Goal: Information Seeking & Learning: Learn about a topic

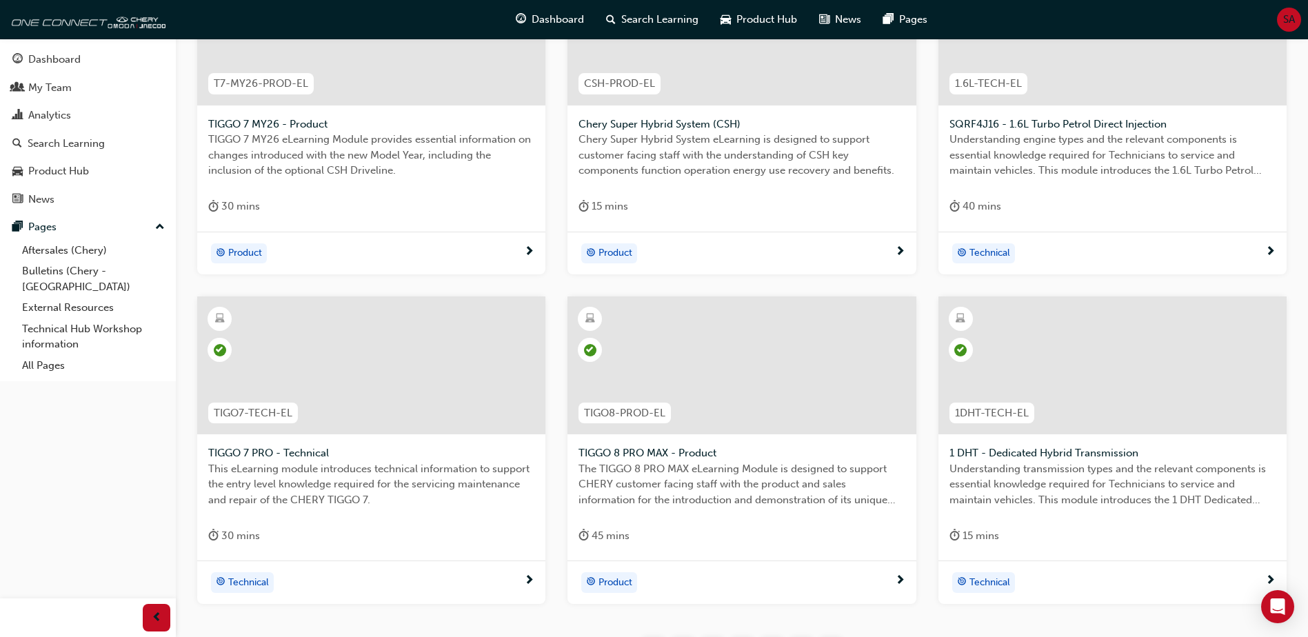
scroll to position [482, 0]
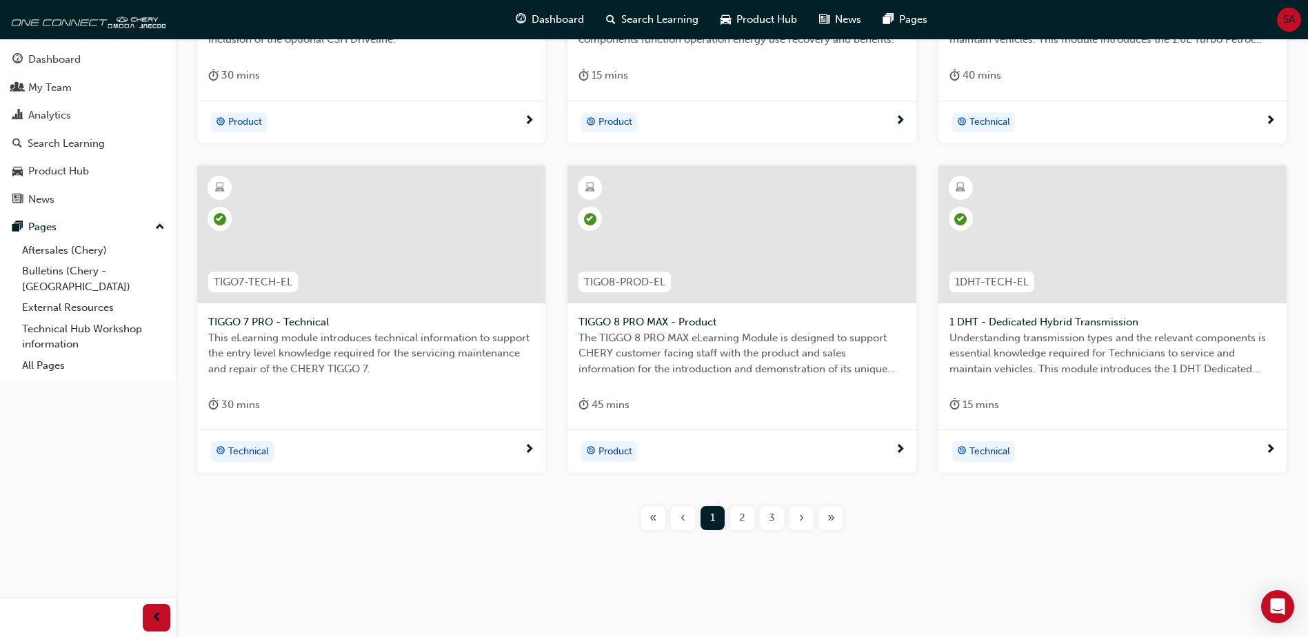
click at [738, 521] on div "2" at bounding box center [742, 518] width 24 height 24
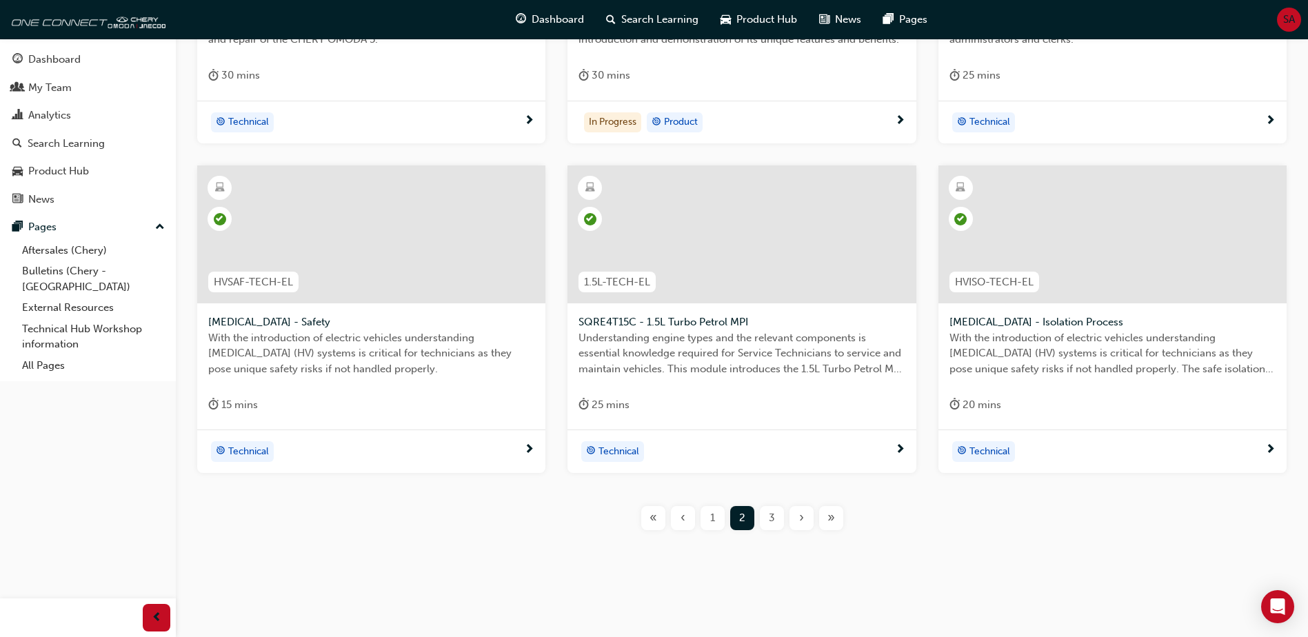
click at [773, 519] on span "3" at bounding box center [772, 518] width 6 height 16
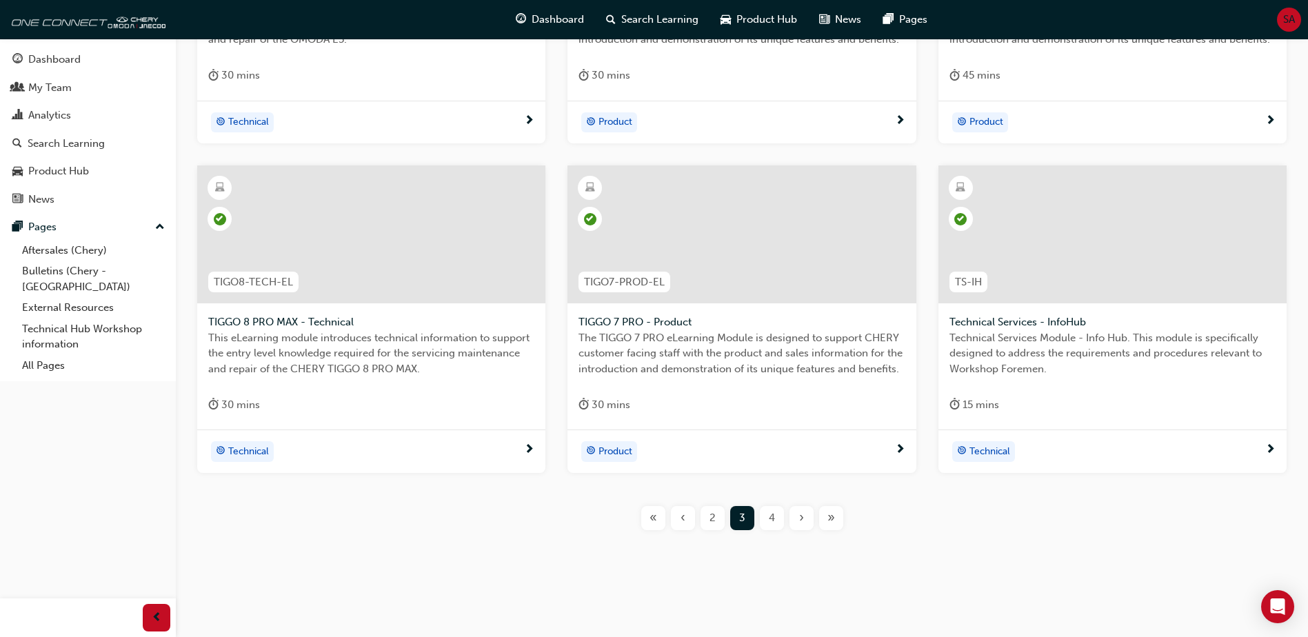
click at [766, 513] on div "4" at bounding box center [772, 518] width 24 height 24
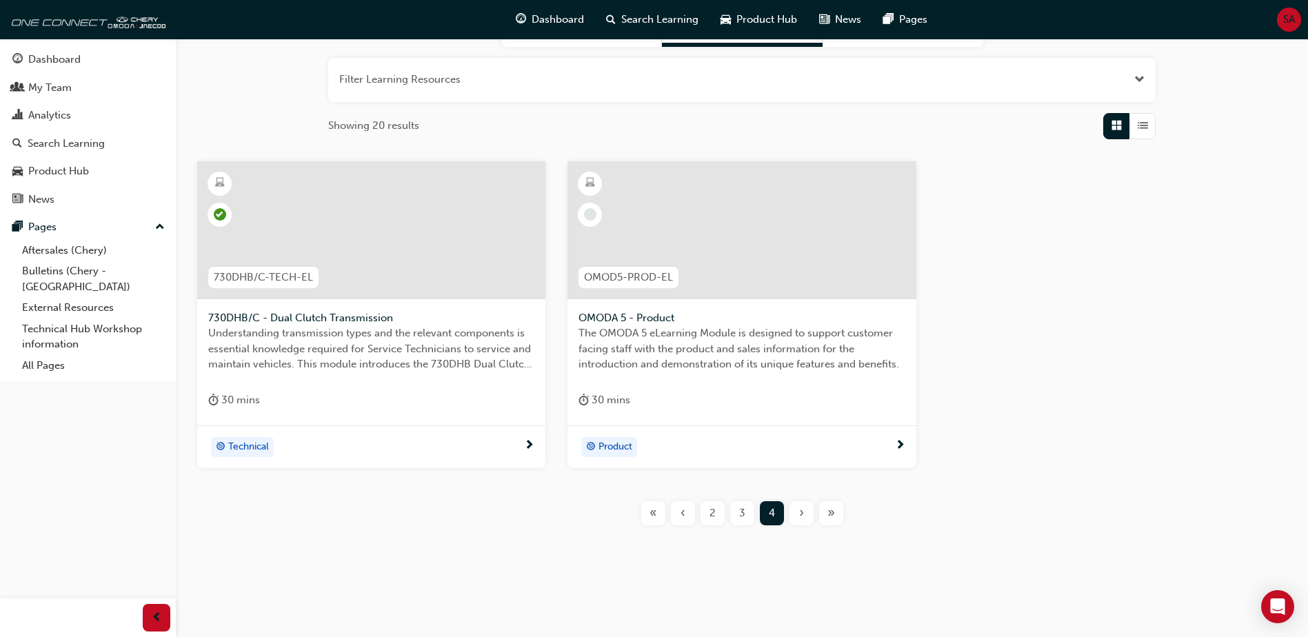
click at [741, 515] on span "3" at bounding box center [742, 513] width 6 height 16
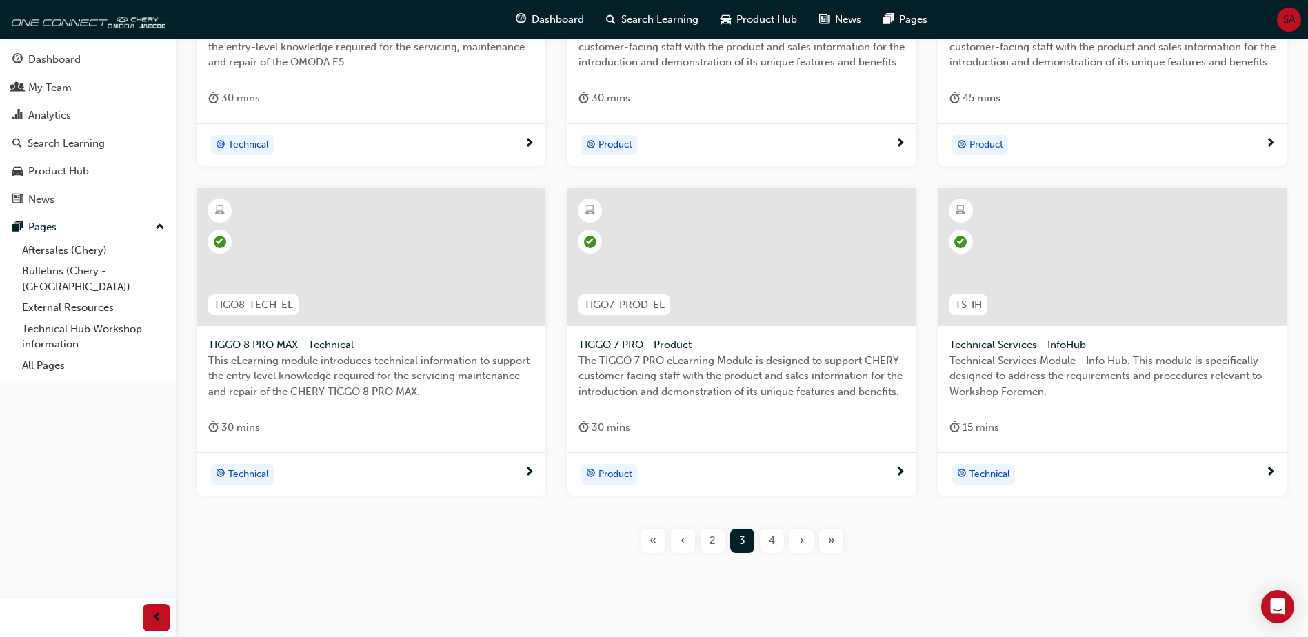
scroll to position [487, 0]
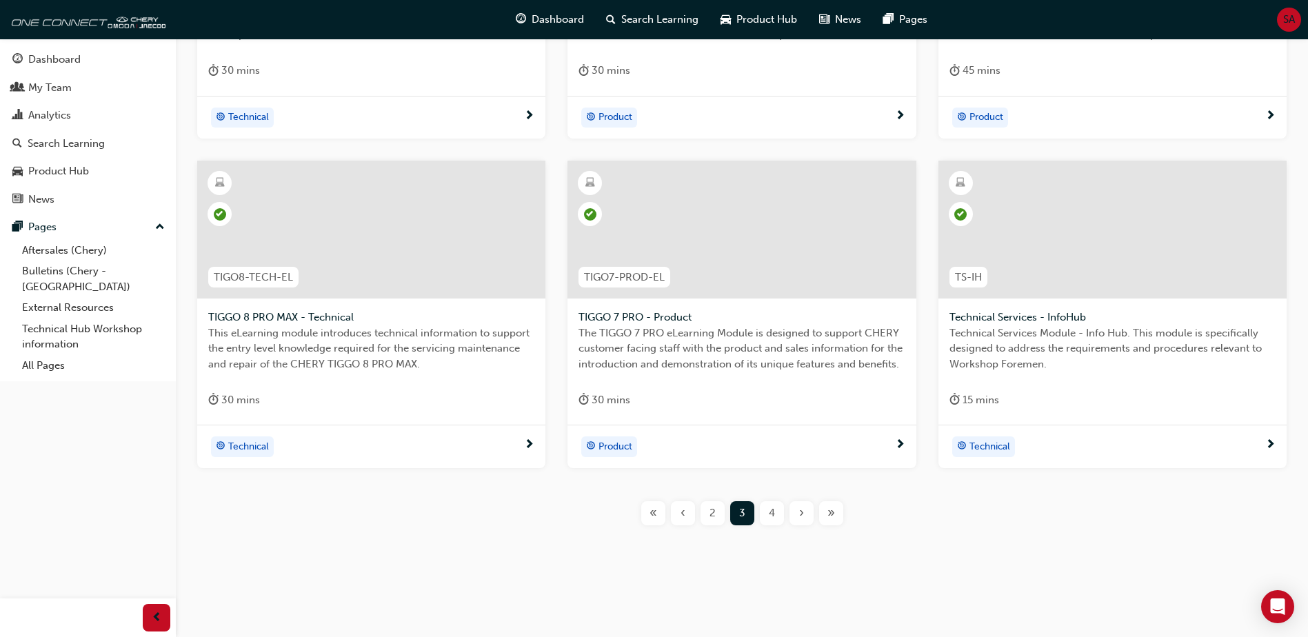
click at [725, 514] on button "2" at bounding box center [713, 513] width 30 height 24
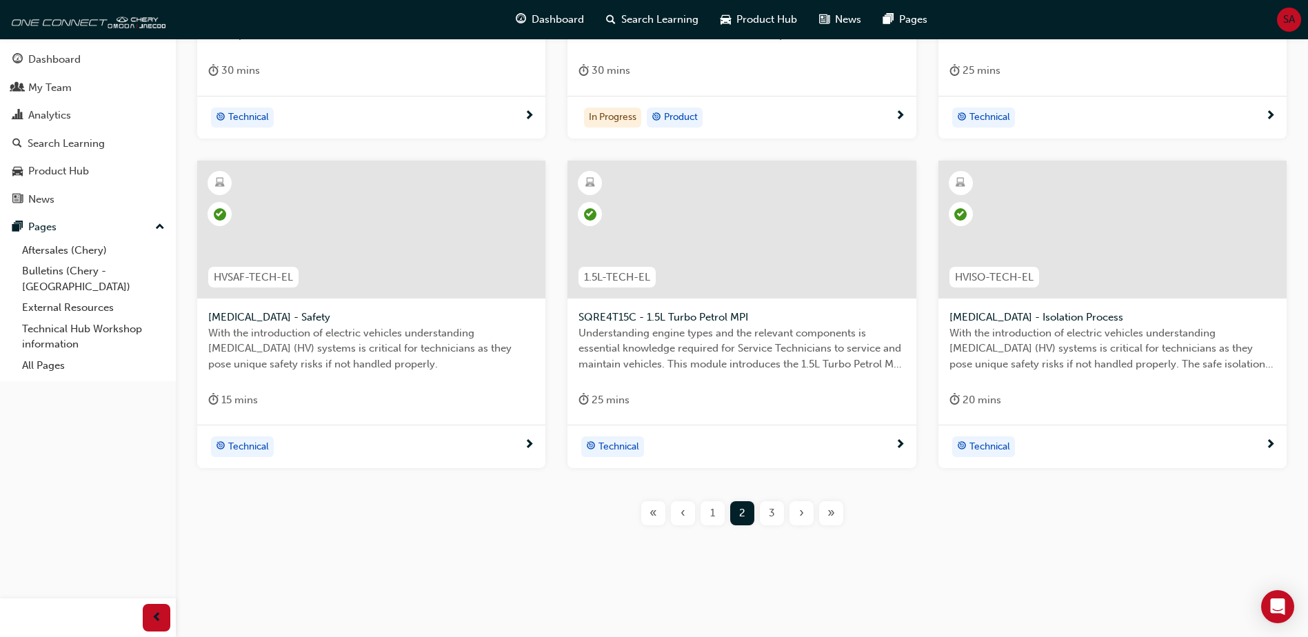
click at [684, 514] on span "‹" at bounding box center [682, 513] width 5 height 16
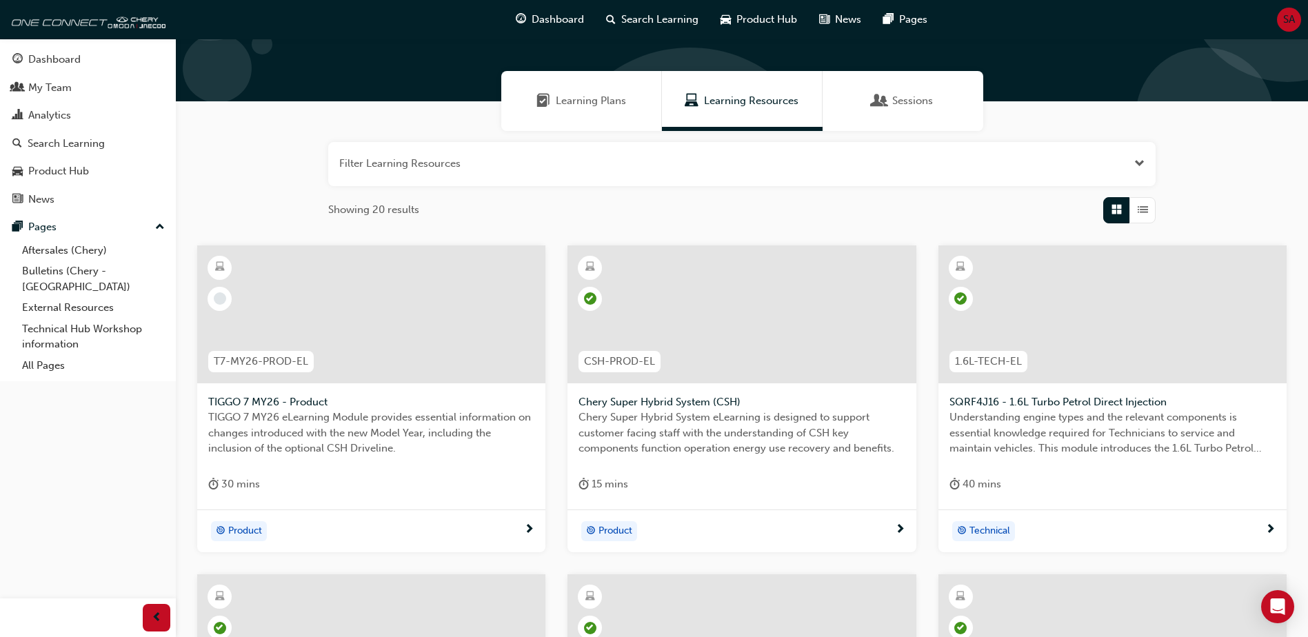
scroll to position [487, 0]
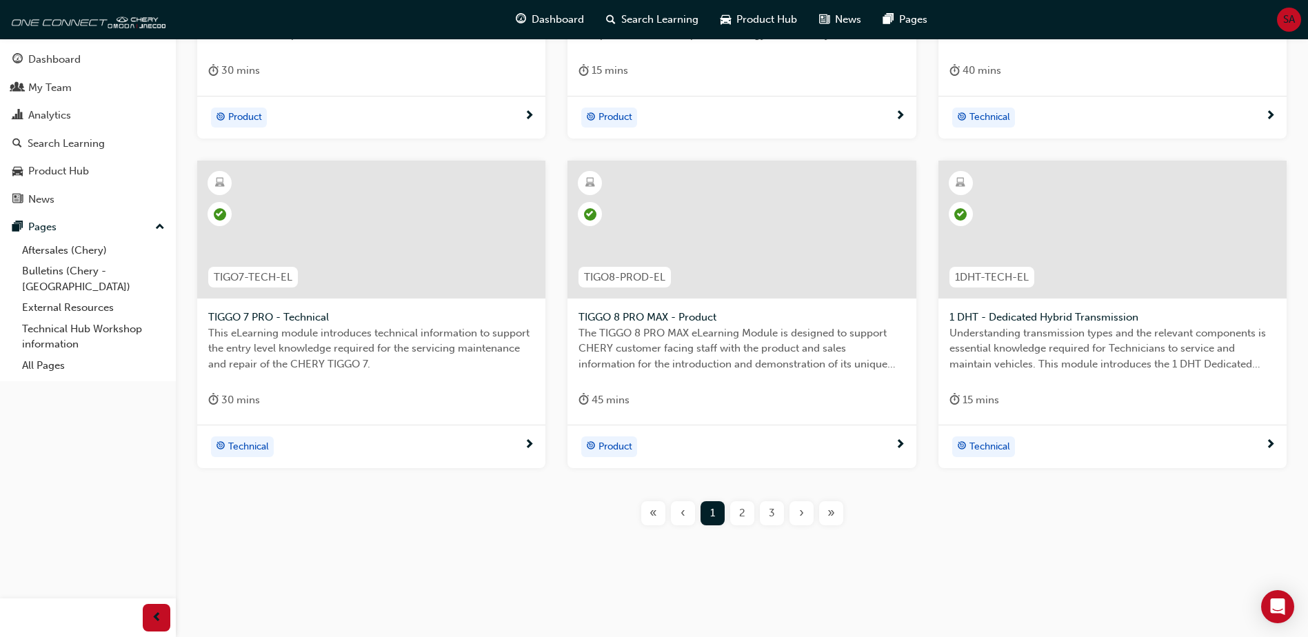
click at [745, 518] on div "2" at bounding box center [742, 513] width 24 height 24
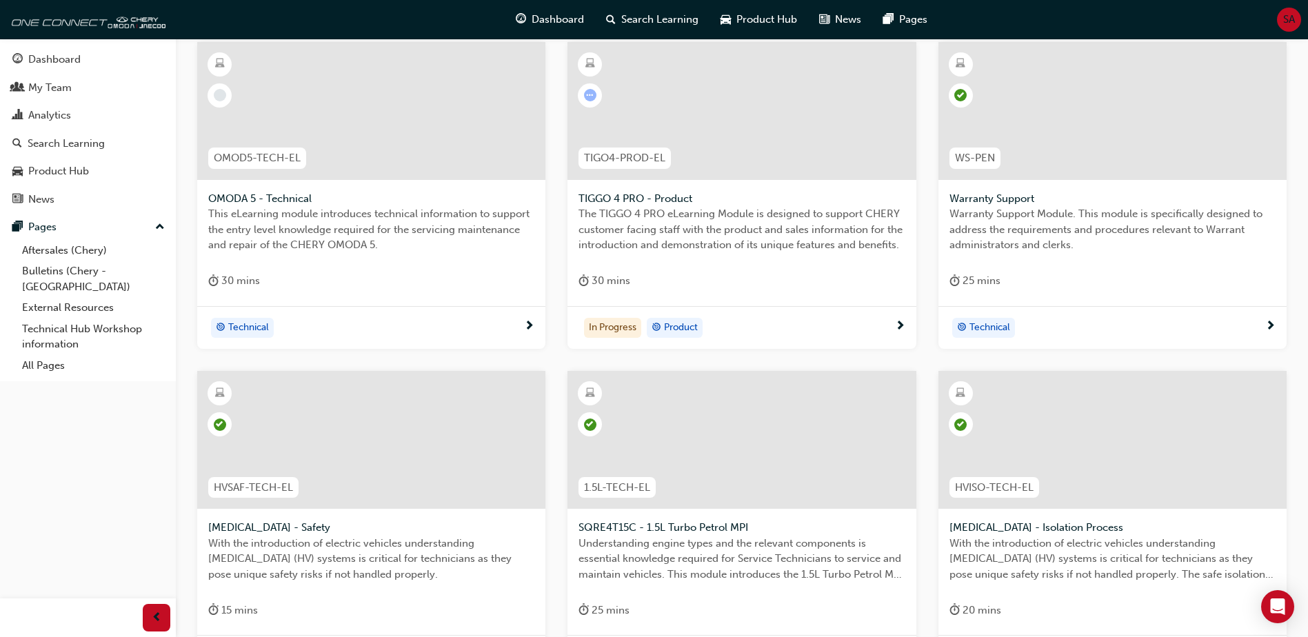
scroll to position [487, 0]
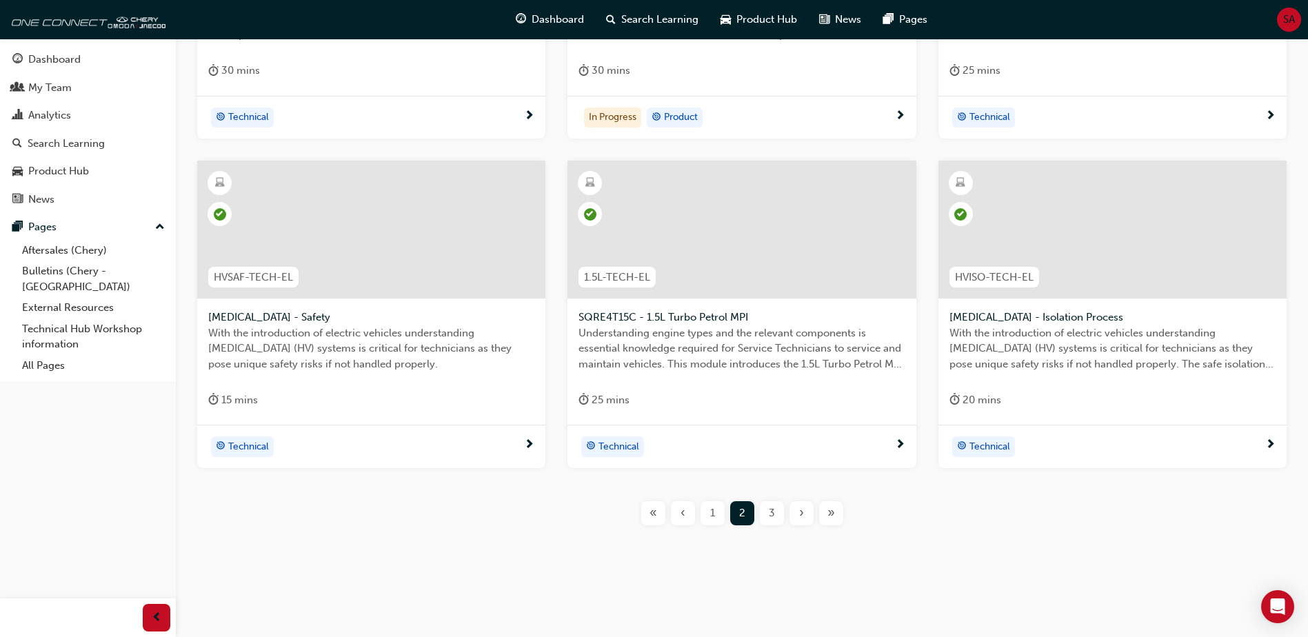
click at [771, 517] on span "3" at bounding box center [772, 513] width 6 height 16
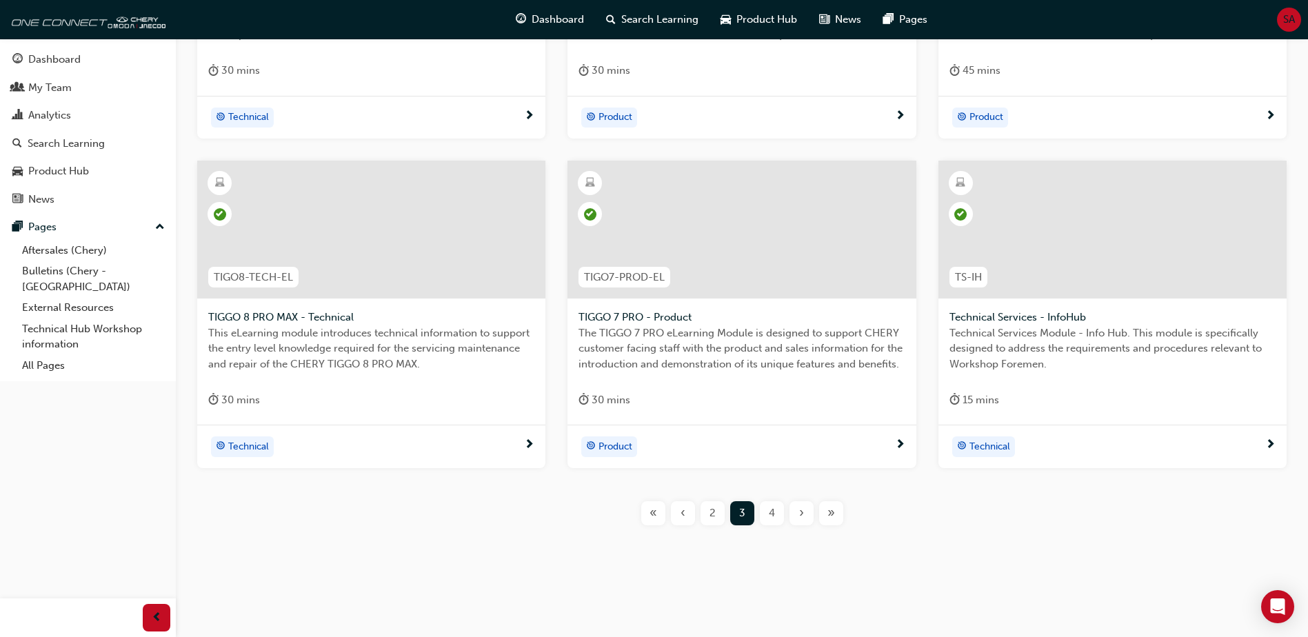
click at [760, 511] on div "4" at bounding box center [772, 513] width 24 height 24
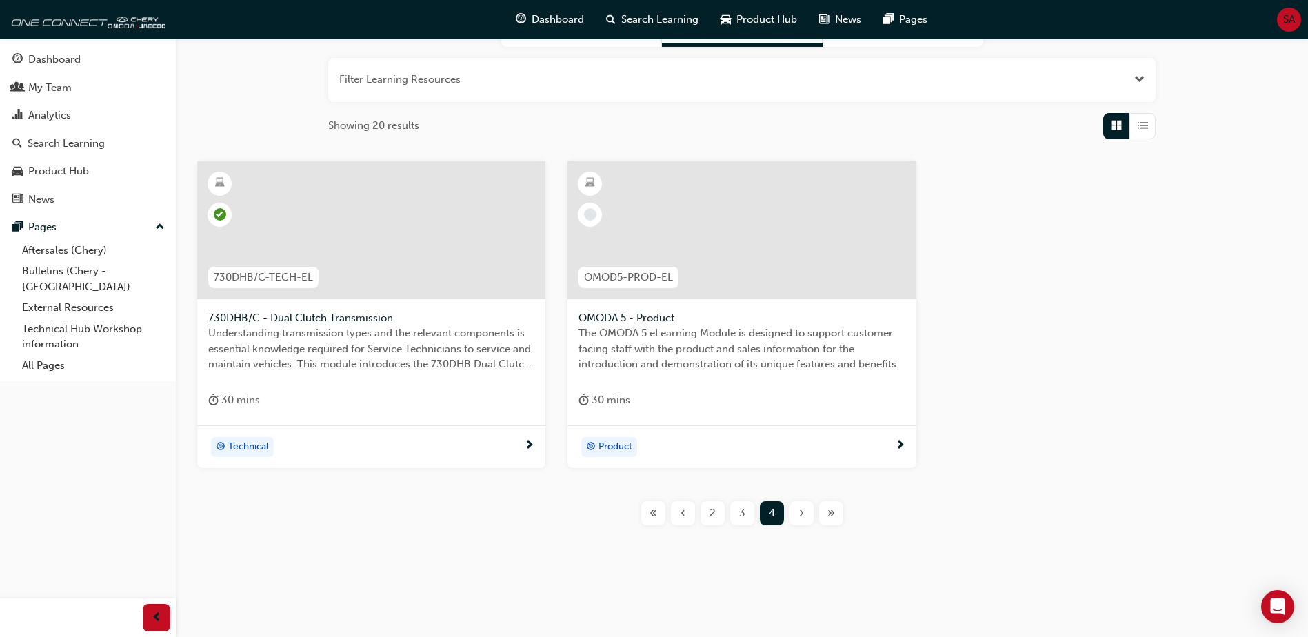
scroll to position [158, 0]
click at [745, 518] on div "3" at bounding box center [742, 513] width 24 height 24
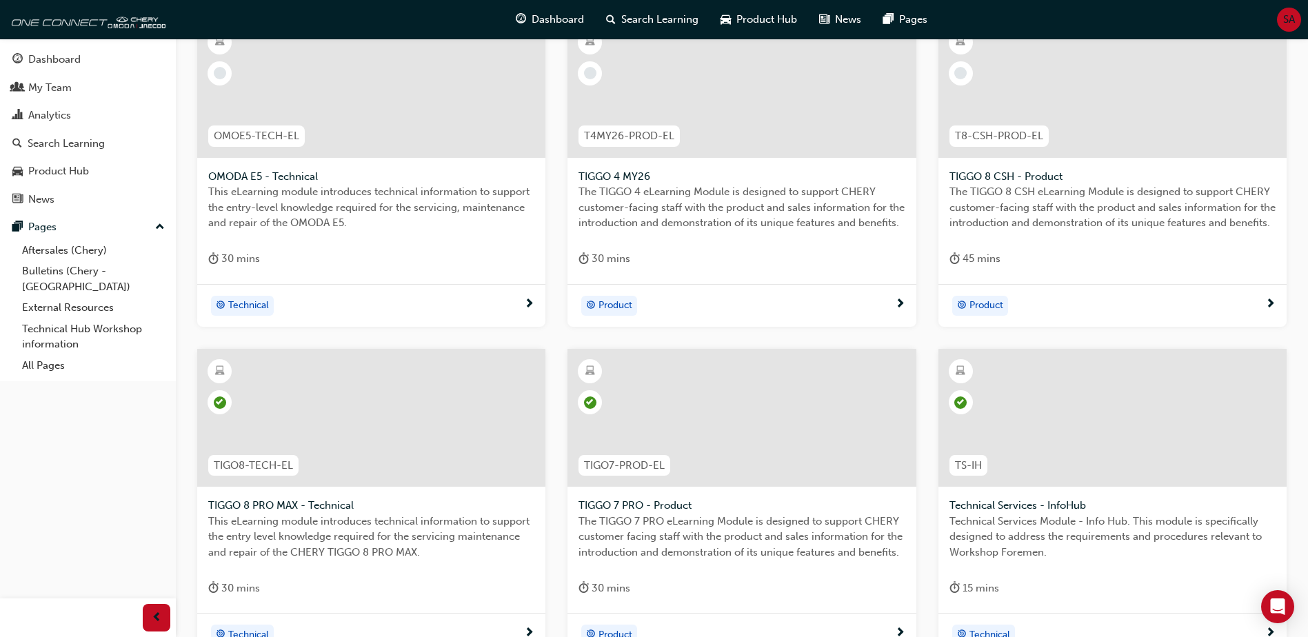
scroll to position [487, 0]
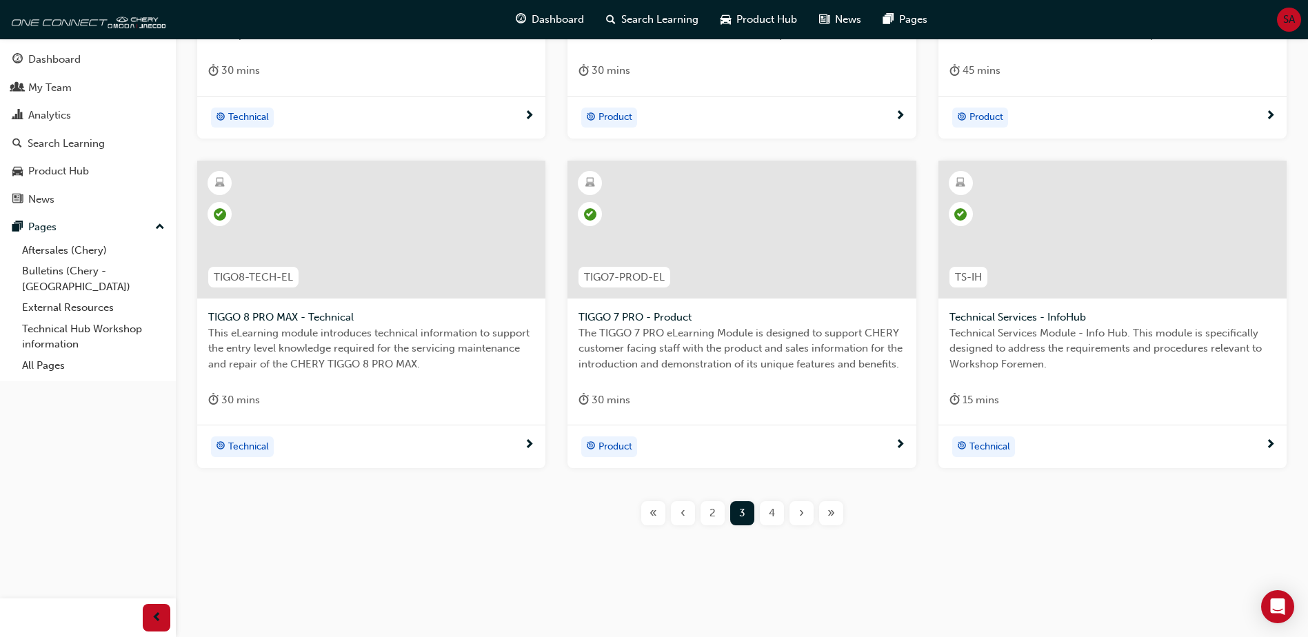
click at [717, 514] on div "2" at bounding box center [712, 513] width 24 height 24
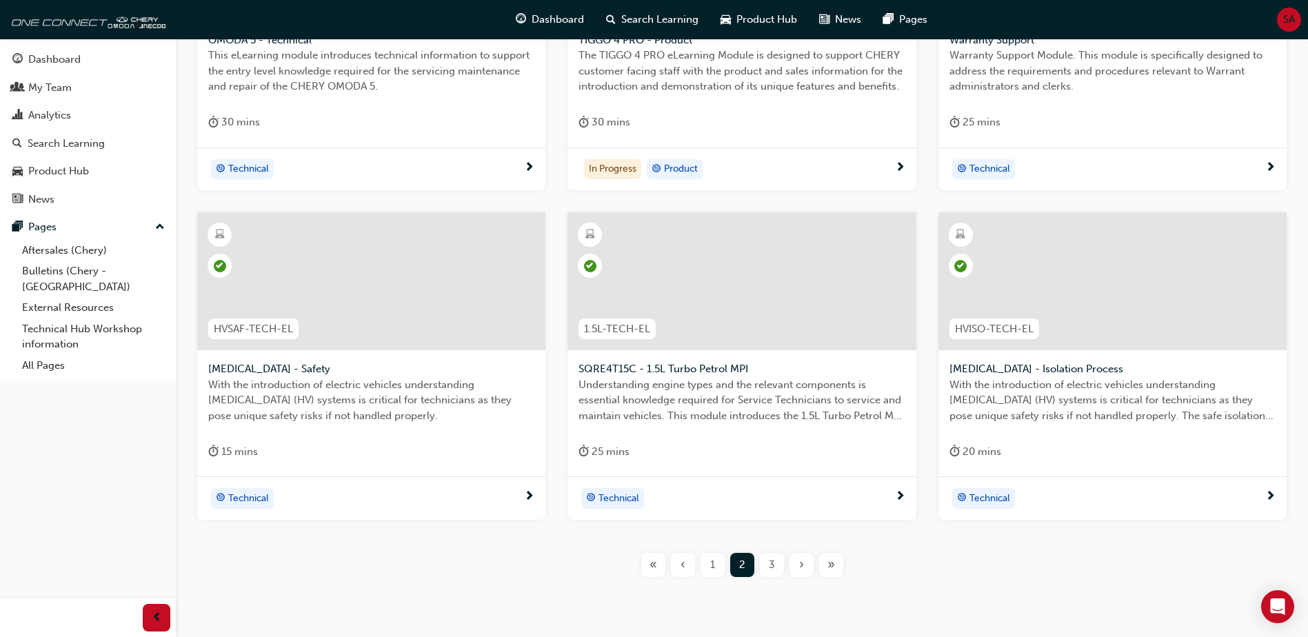
scroll to position [487, 0]
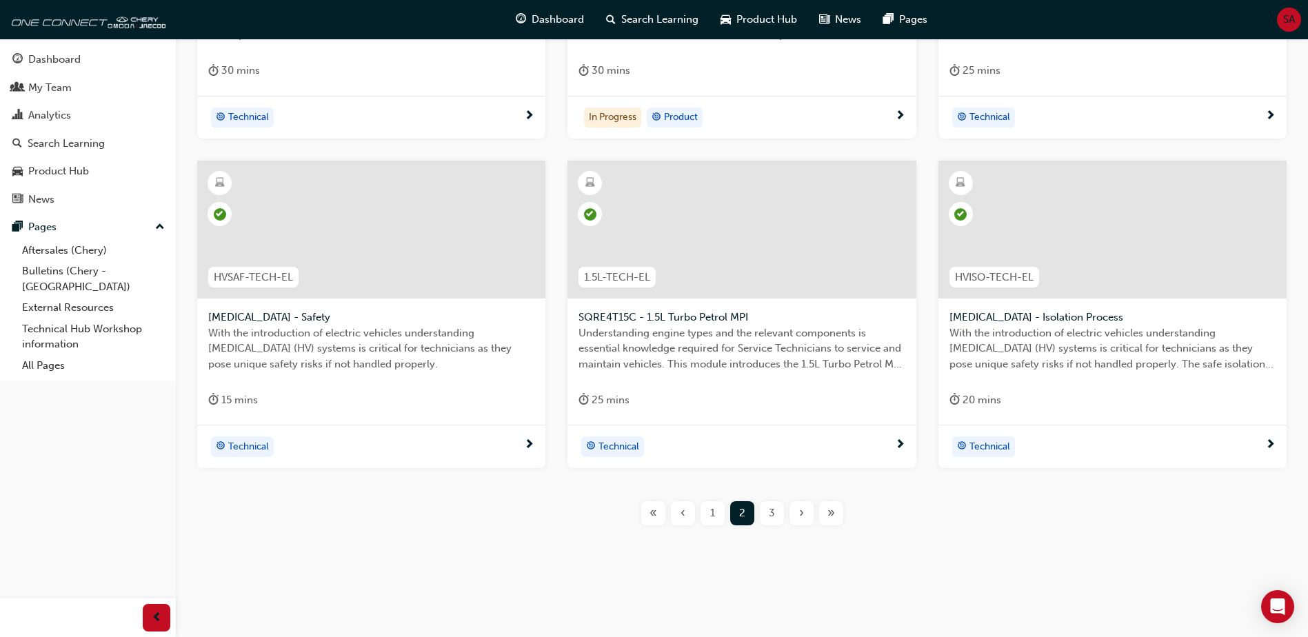
click at [709, 523] on div "1" at bounding box center [712, 513] width 24 height 24
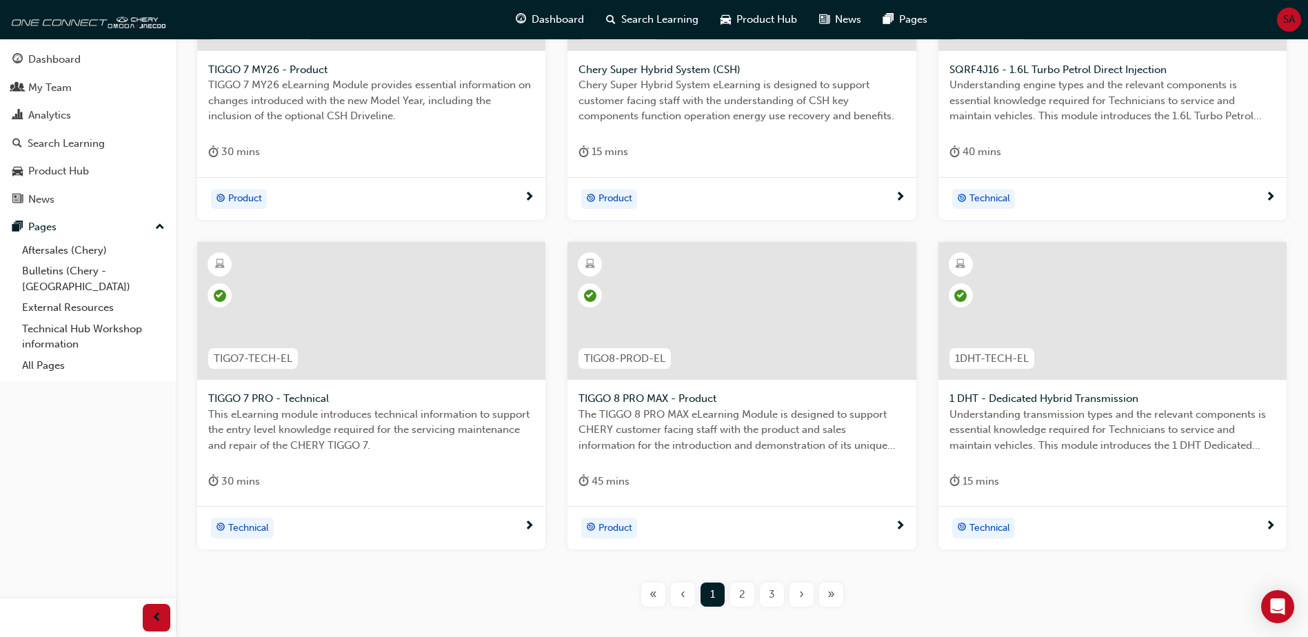
scroll to position [414, 0]
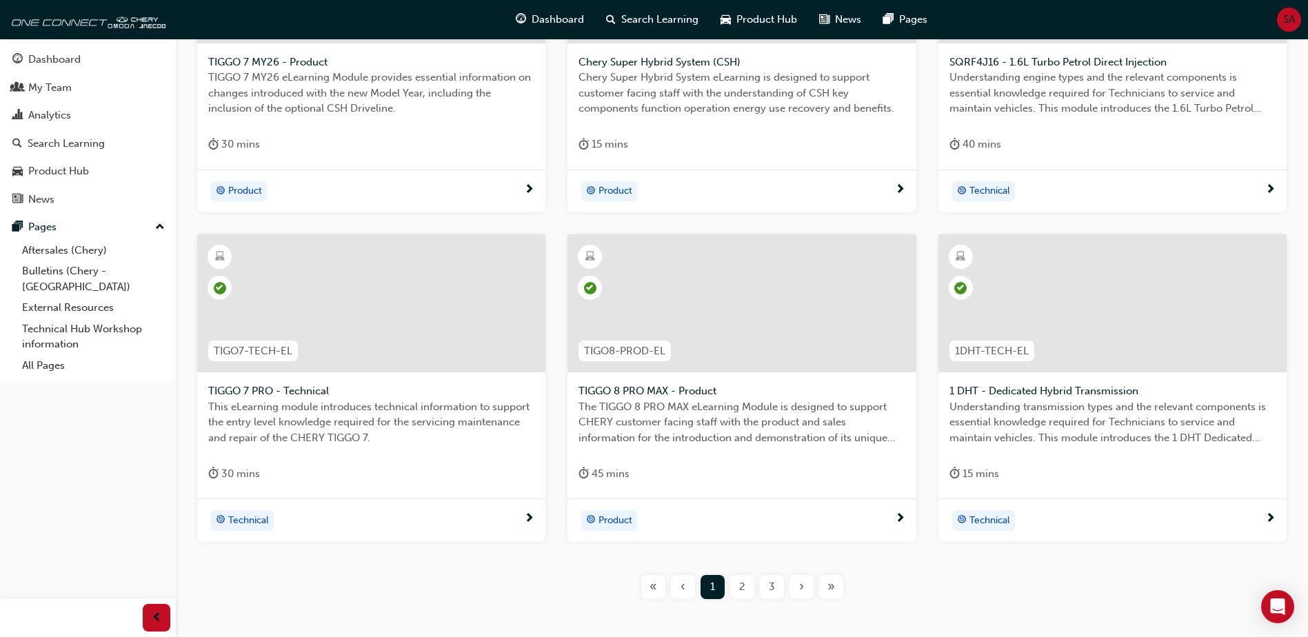
click at [740, 595] on div "2" at bounding box center [742, 587] width 24 height 24
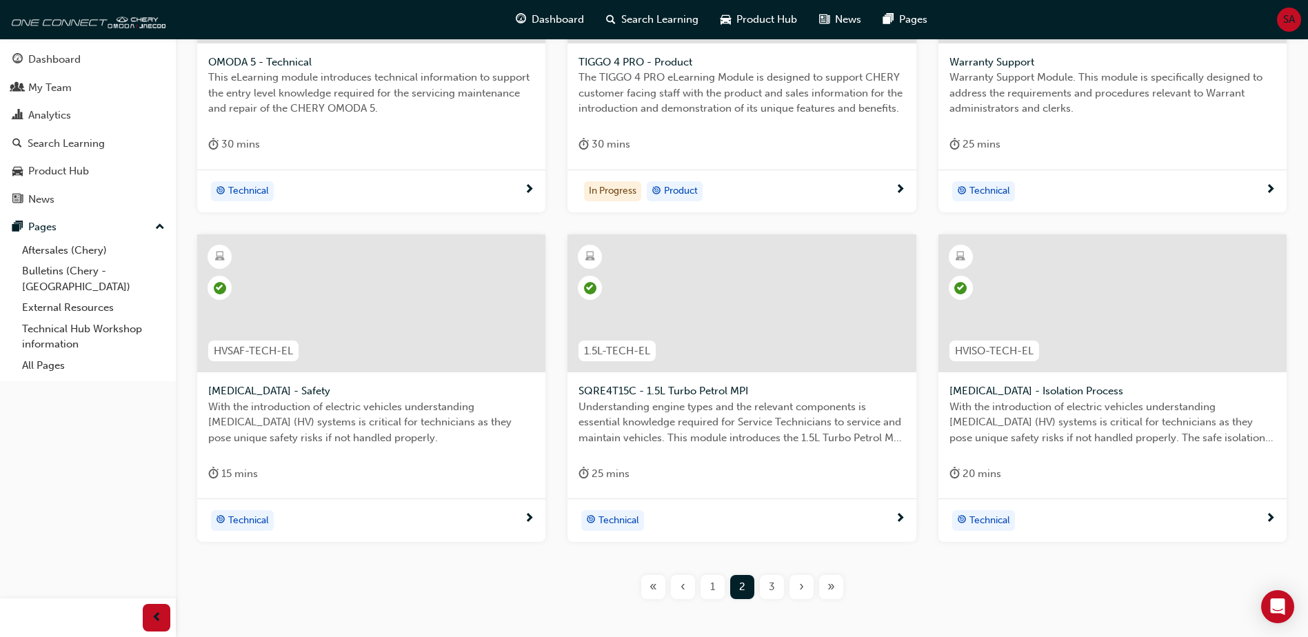
click at [775, 593] on div "3" at bounding box center [772, 587] width 24 height 24
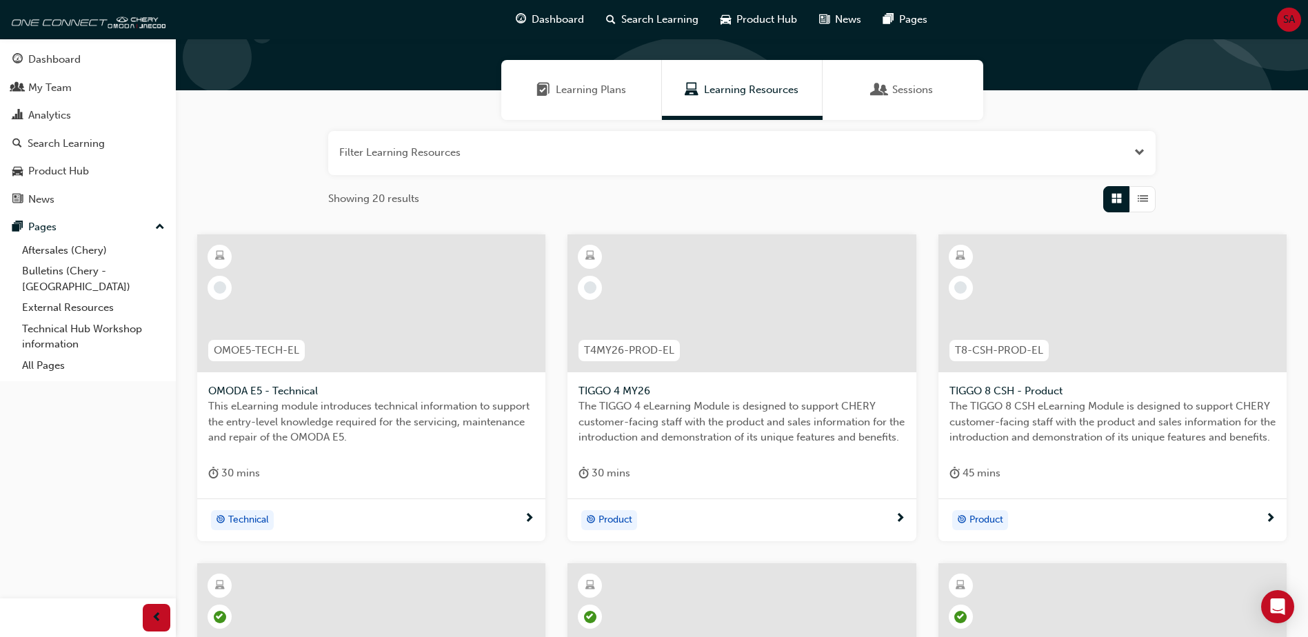
scroll to position [69, 0]
